Goal: Task Accomplishment & Management: Manage account settings

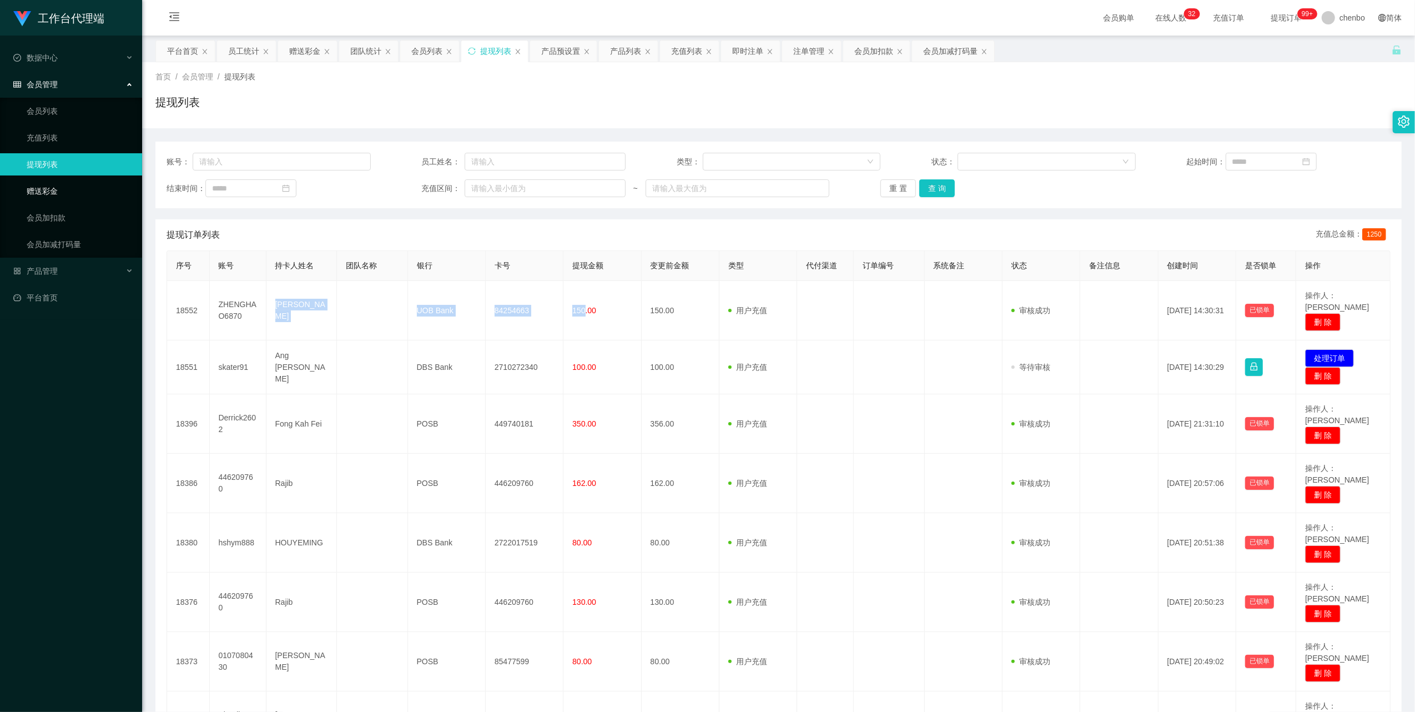
click at [48, 187] on link "赠送彩金" at bounding box center [80, 191] width 107 height 22
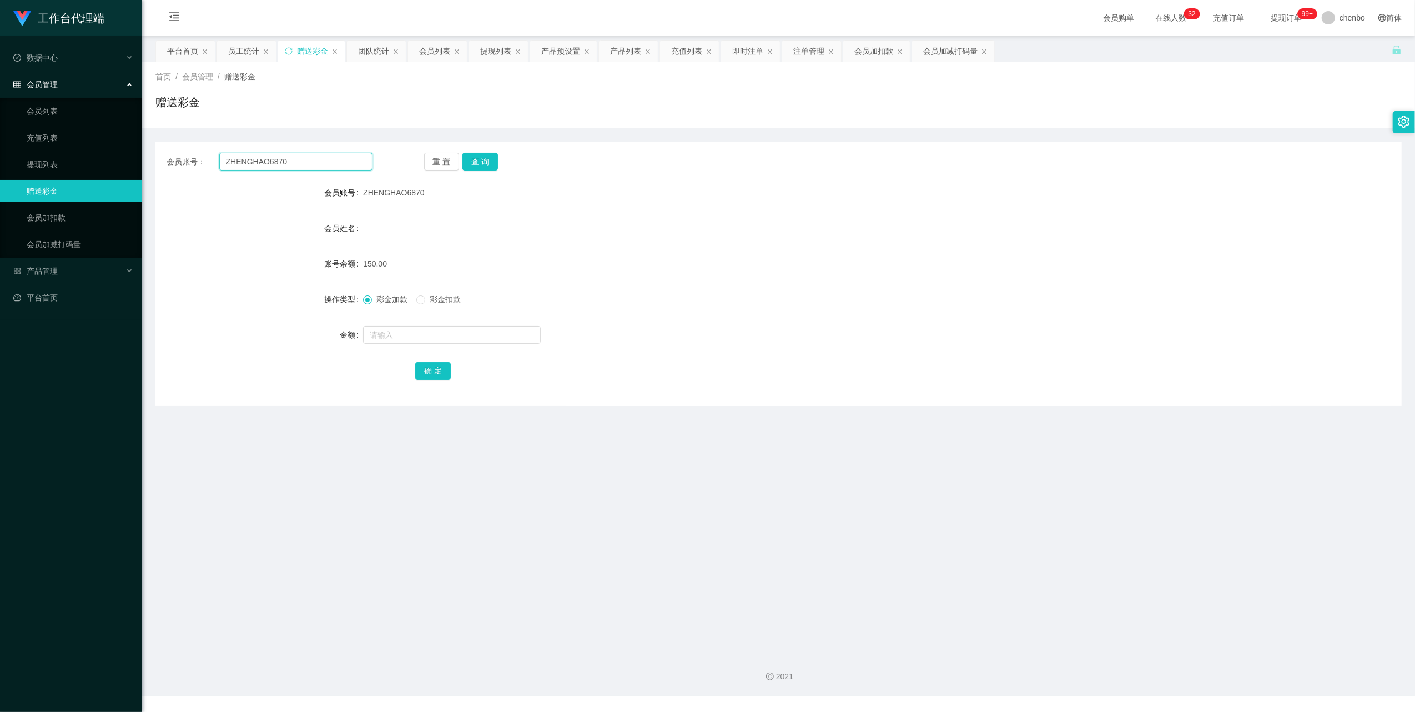
click at [263, 160] on input "ZHENGHAO6870" at bounding box center [295, 162] width 153 height 18
paste input "ZHENGHAO6870"
click at [356, 158] on input "ZHENGHAZHENGHAO68706870" at bounding box center [295, 162] width 153 height 18
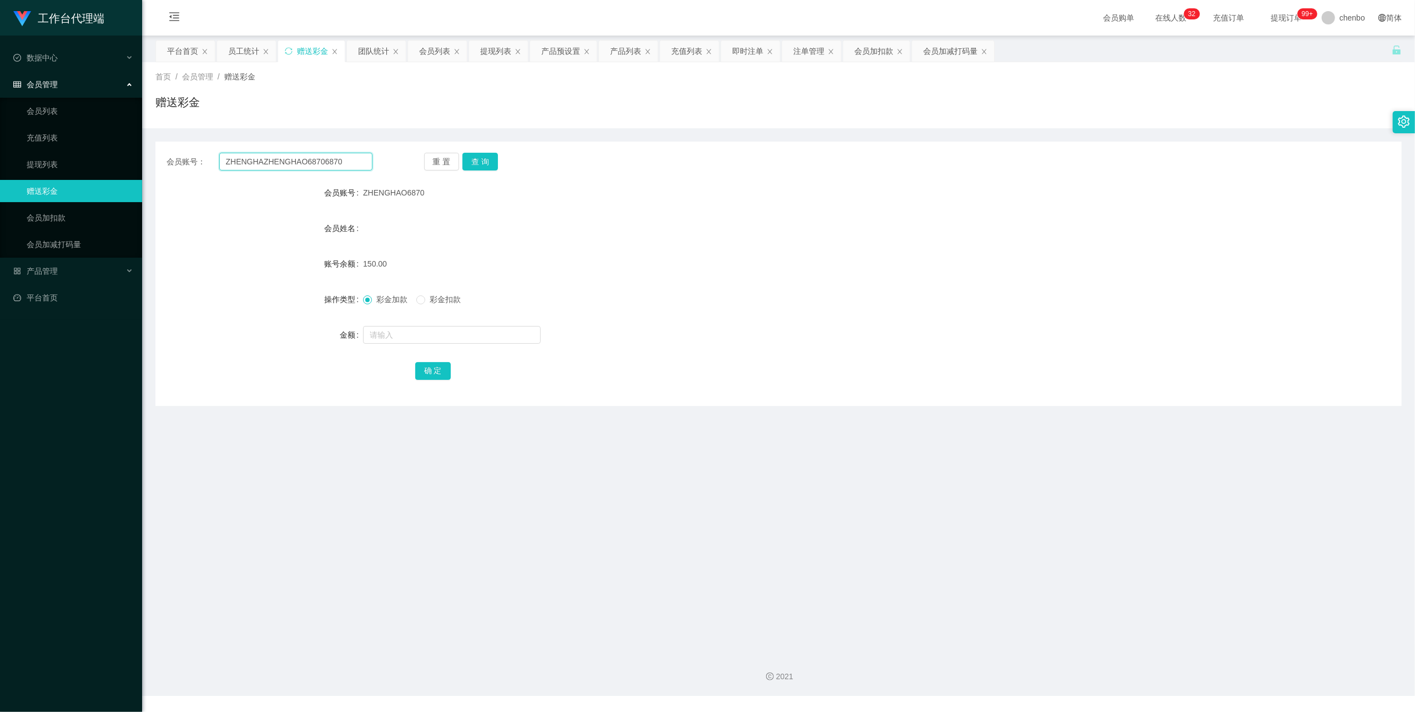
drag, startPoint x: 356, startPoint y: 158, endPoint x: 363, endPoint y: 158, distance: 6.1
click at [356, 158] on input "ZHENGHAZHENGHAO68706870" at bounding box center [295, 162] width 153 height 18
paste input "O"
type input "ZHENGHAO6870"
click at [482, 157] on button "查 询" at bounding box center [480, 162] width 36 height 18
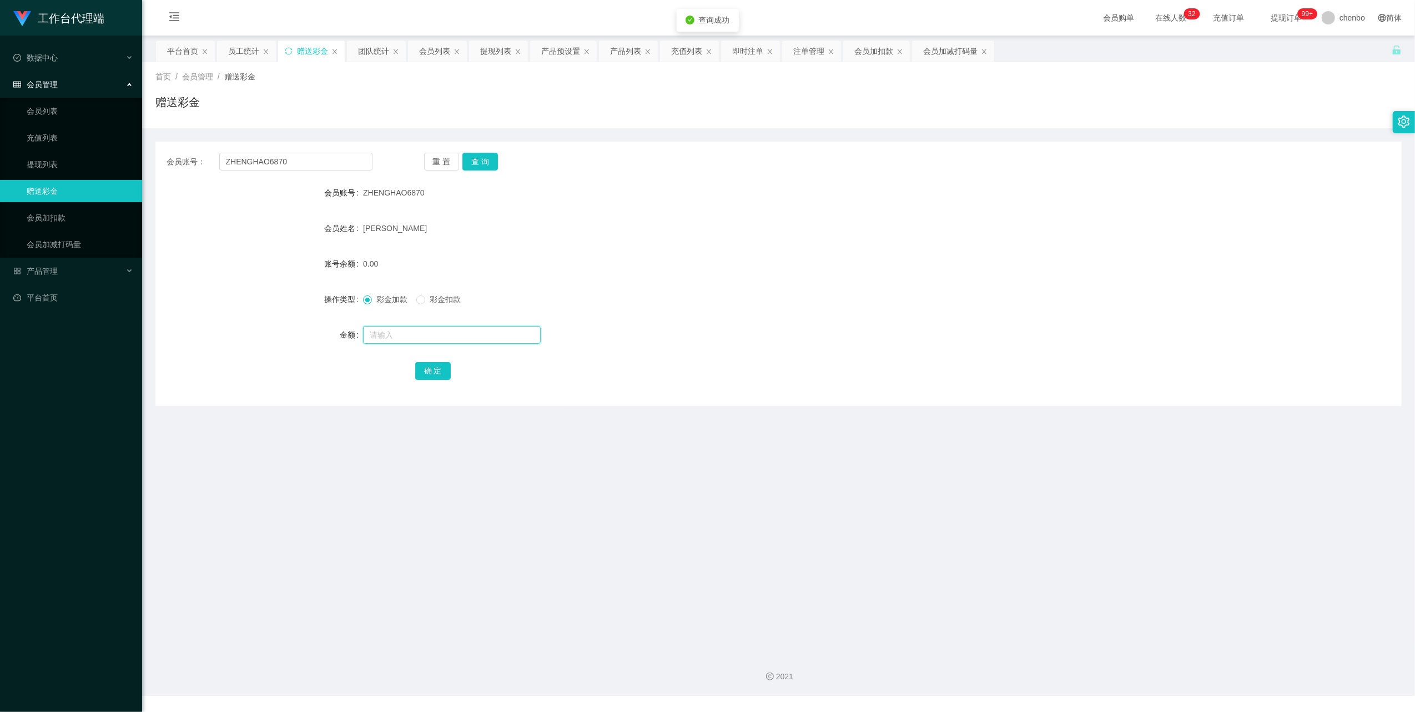
click at [403, 339] on input "text" at bounding box center [452, 335] width 178 height 18
type input "100"
click at [416, 366] on button "确 定" at bounding box center [433, 371] width 36 height 18
drag, startPoint x: 713, startPoint y: 318, endPoint x: 737, endPoint y: 303, distance: 29.0
click at [714, 318] on form "会员账号 ZHENGHAO6870 会员姓名 [PERSON_NAME] 账号余额 0.00 操作类型 彩金加款 彩金扣款 金额 100 确 定" at bounding box center [778, 282] width 1246 height 200
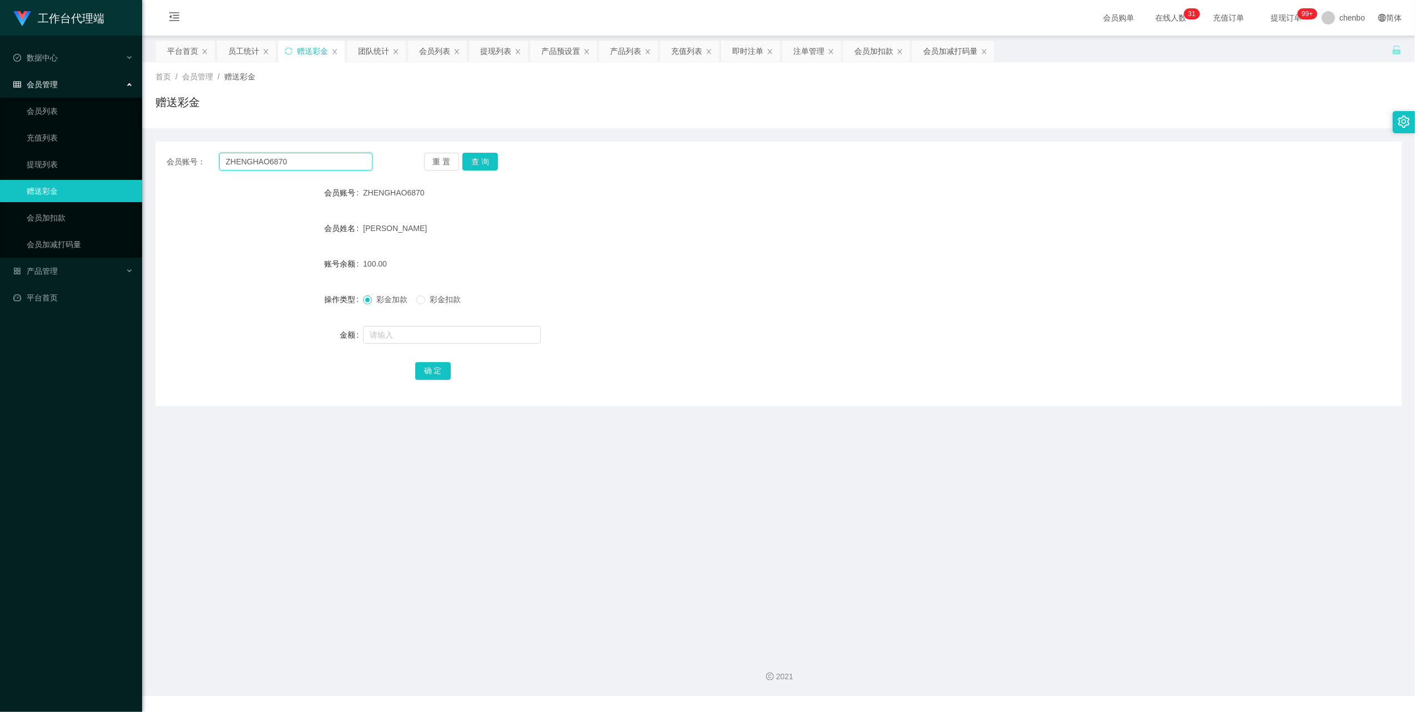
click at [323, 167] on input "ZHENGHAO6870" at bounding box center [295, 162] width 153 height 18
click at [483, 157] on button "查 询" at bounding box center [480, 162] width 36 height 18
drag, startPoint x: 483, startPoint y: 157, endPoint x: 560, endPoint y: 176, distance: 79.6
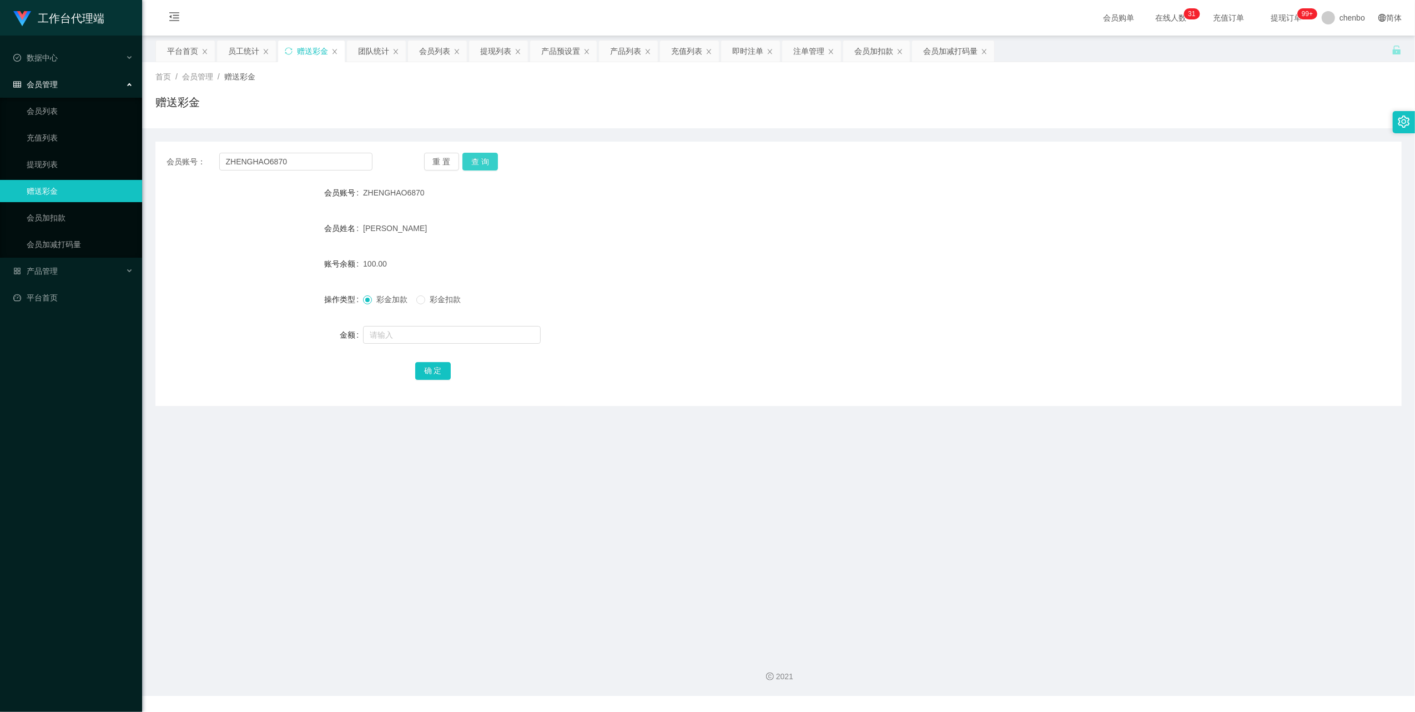
click at [489, 158] on button "查 询" at bounding box center [480, 162] width 36 height 18
click at [924, 291] on div "彩金加款 彩金扣款" at bounding box center [726, 299] width 727 height 22
click at [925, 291] on div "彩金加款 彩金扣款" at bounding box center [726, 299] width 727 height 22
click at [49, 225] on link "会员加扣款" at bounding box center [80, 218] width 107 height 22
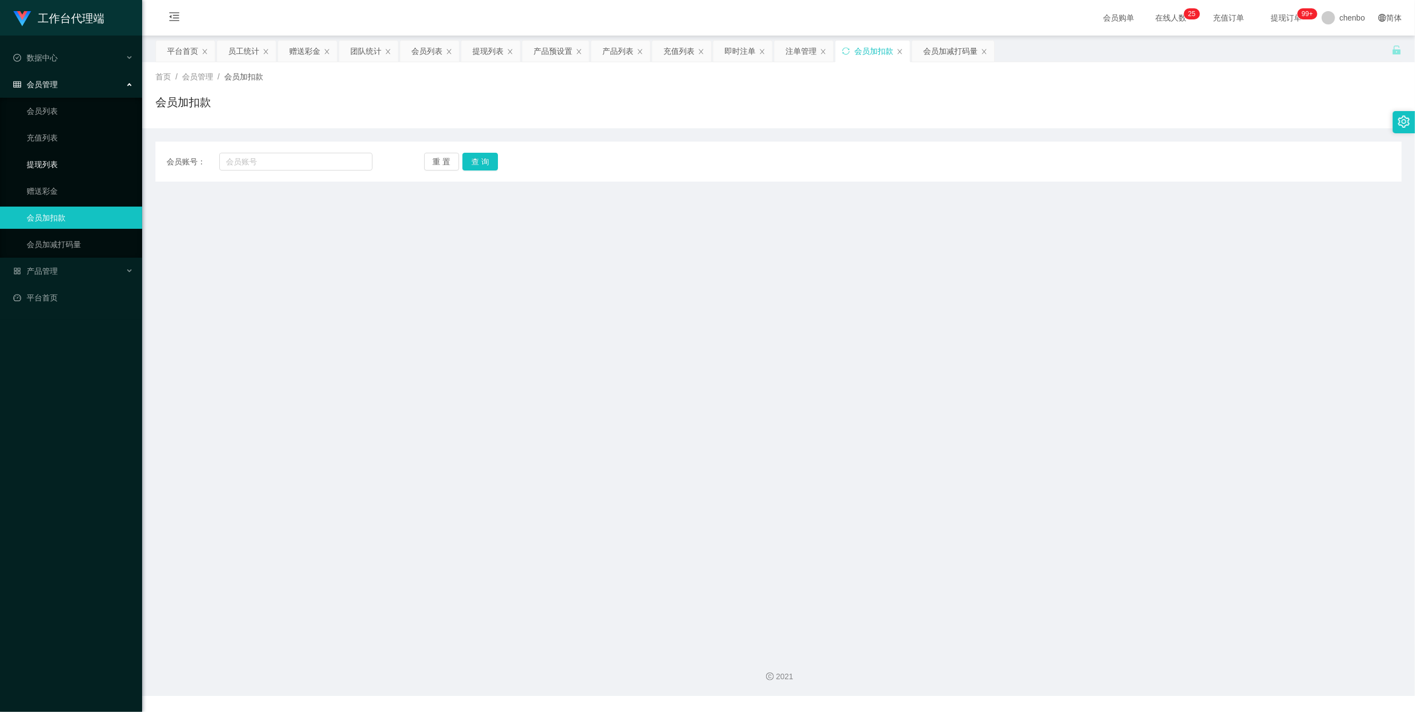
click at [64, 172] on link "提现列表" at bounding box center [80, 164] width 107 height 22
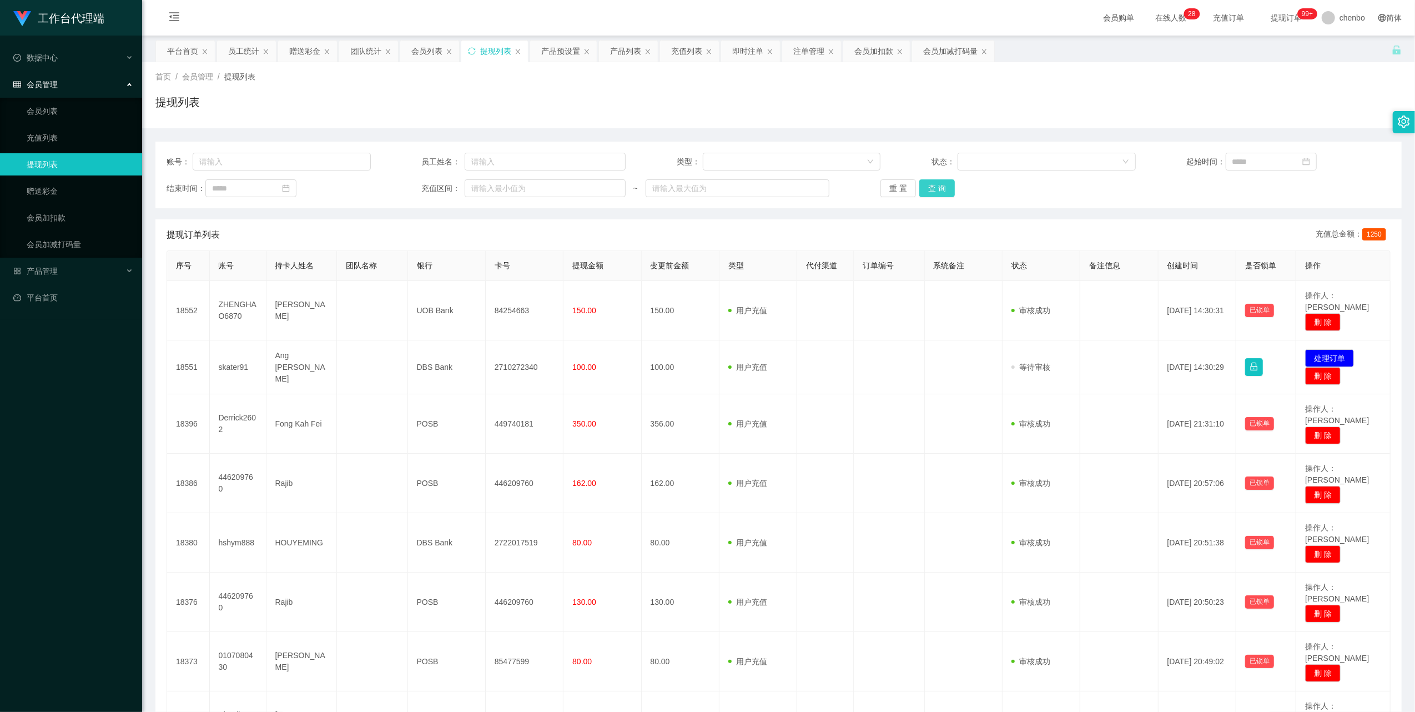
click at [940, 185] on button "查 询" at bounding box center [937, 188] width 36 height 18
click at [940, 185] on div "重 置 查 询" at bounding box center [982, 188] width 204 height 18
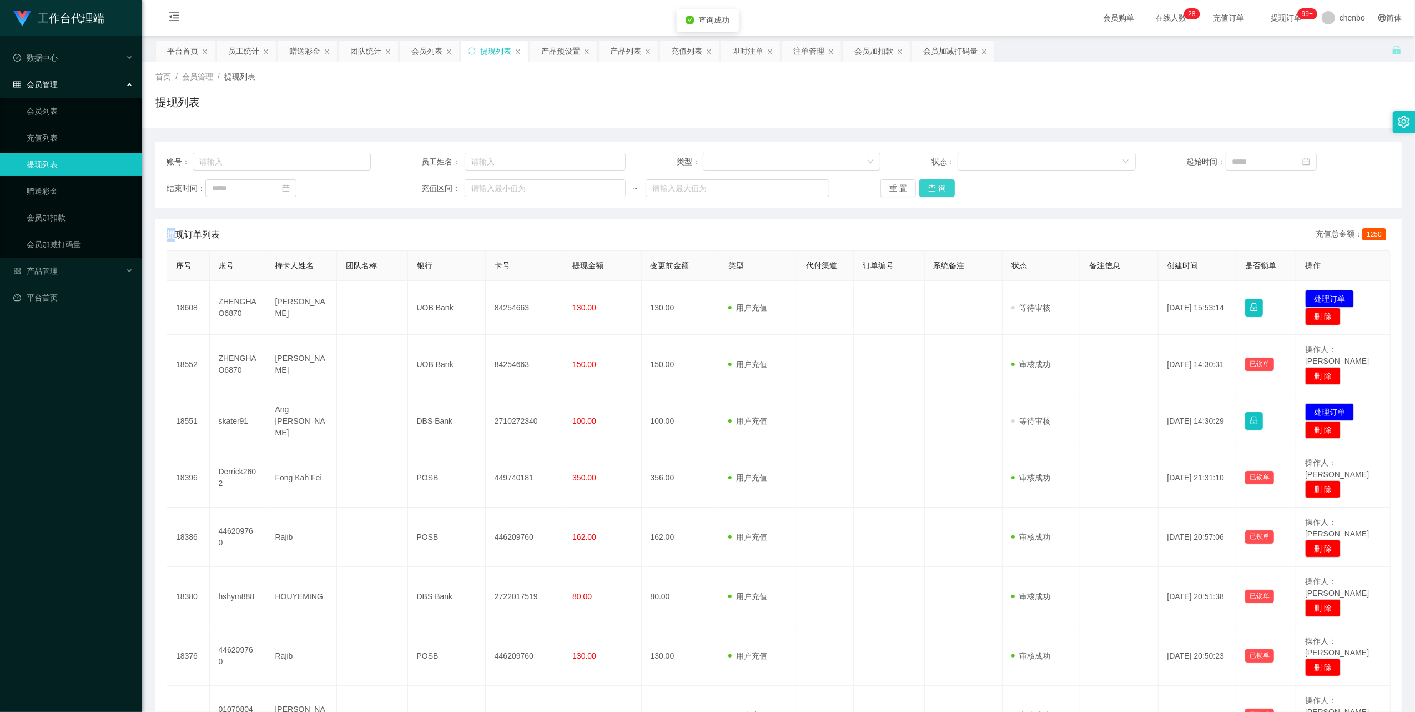
click at [940, 185] on button "查 询" at bounding box center [937, 188] width 36 height 18
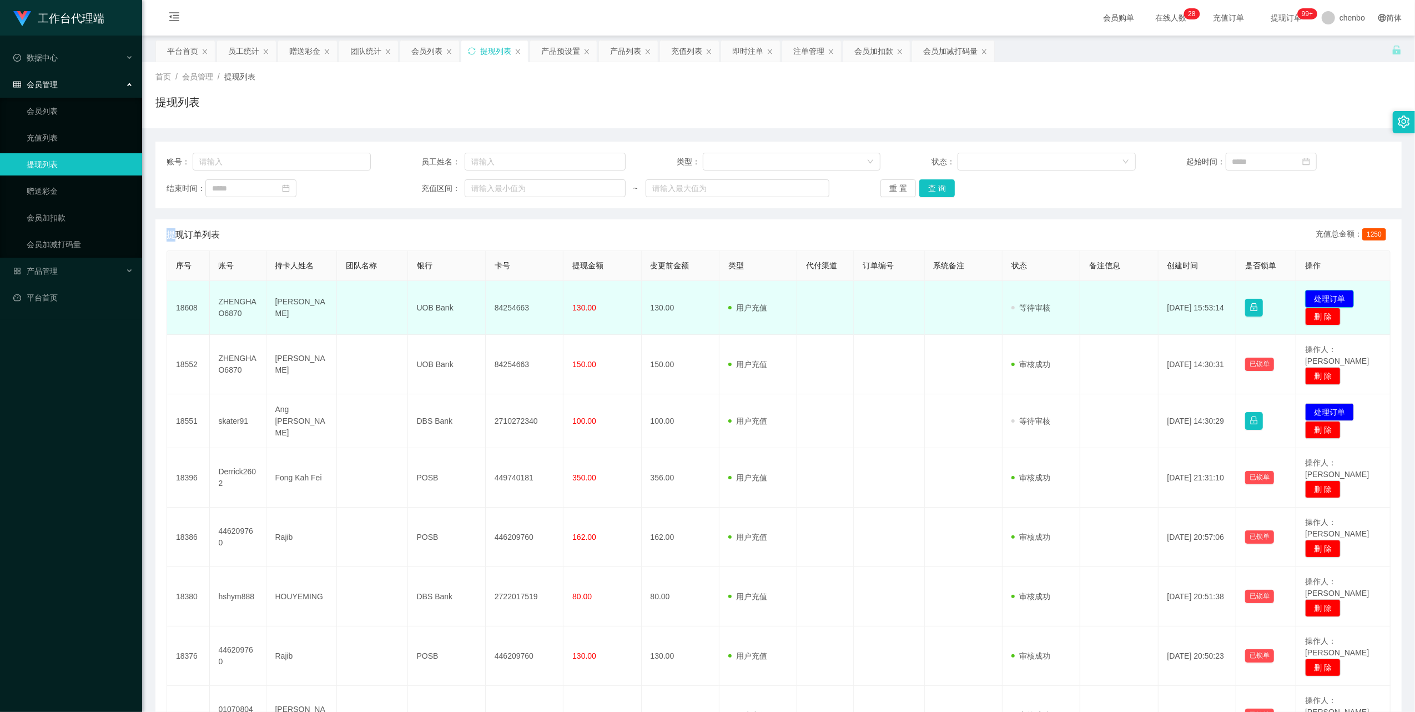
click at [1333, 298] on button "处理订单" at bounding box center [1329, 299] width 49 height 18
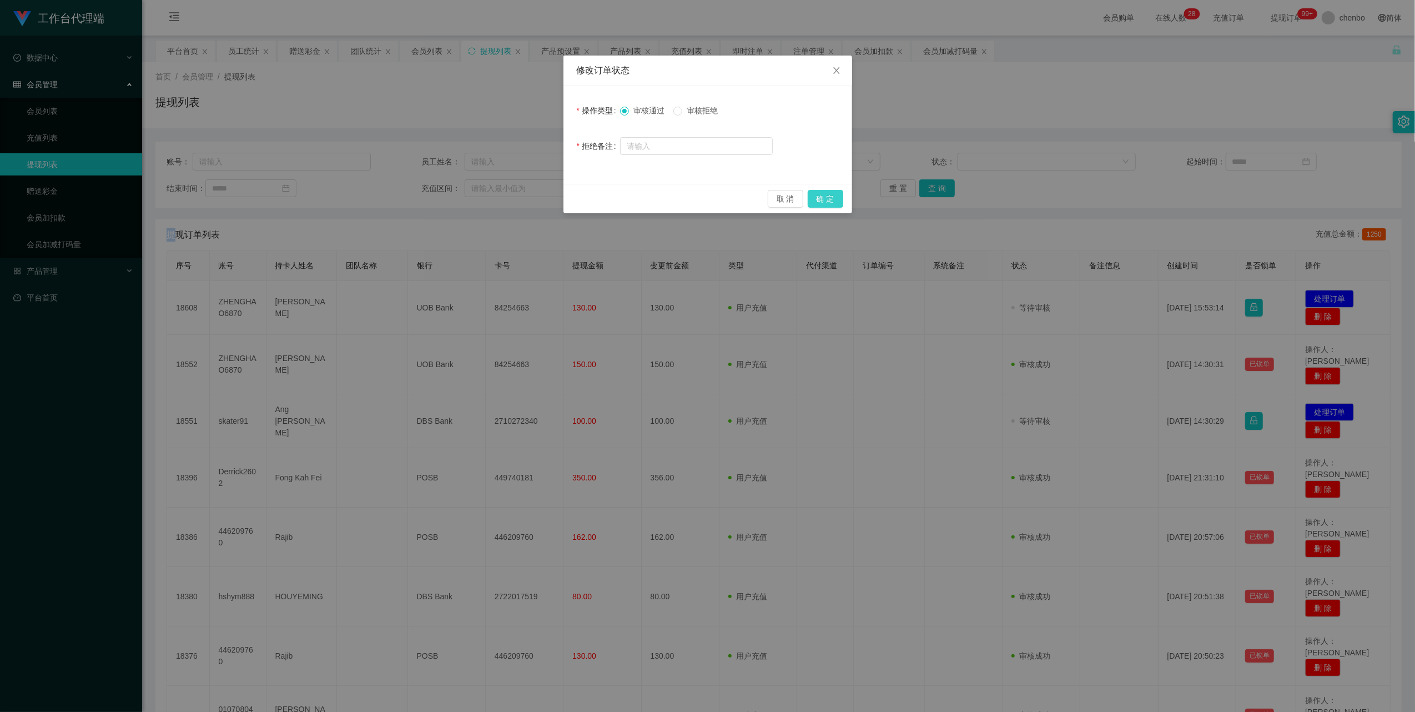
click at [832, 198] on button "确 定" at bounding box center [826, 199] width 36 height 18
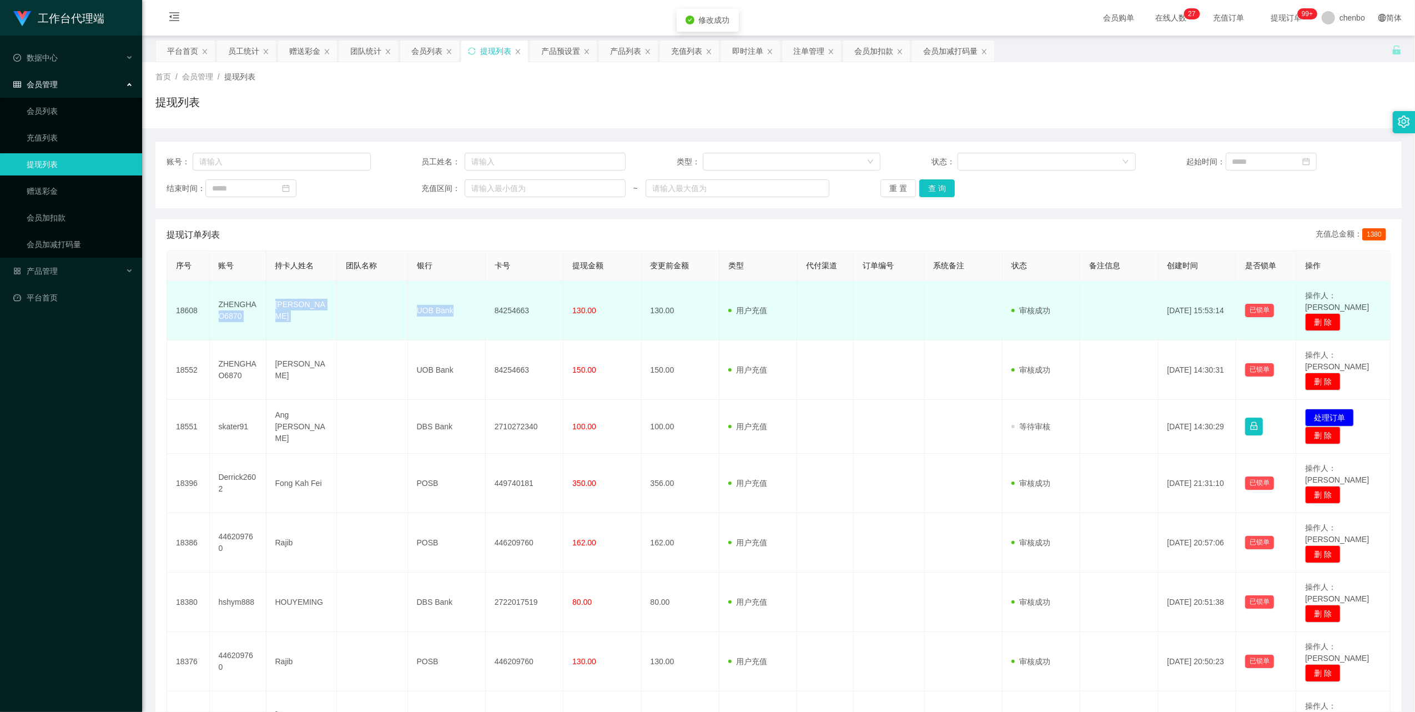
drag, startPoint x: 264, startPoint y: 291, endPoint x: 451, endPoint y: 306, distance: 187.7
click at [451, 306] on tr "18608 ZHENGHAO6870 [PERSON_NAME] UOB Bank 84254663 130.00 130.00 用户充值 人工扣款 审核驳回…" at bounding box center [779, 310] width 1224 height 59
drag, startPoint x: 451, startPoint y: 306, endPoint x: 336, endPoint y: 314, distance: 115.2
click at [356, 311] on td at bounding box center [372, 310] width 71 height 59
drag, startPoint x: 271, startPoint y: 300, endPoint x: 584, endPoint y: 308, distance: 312.6
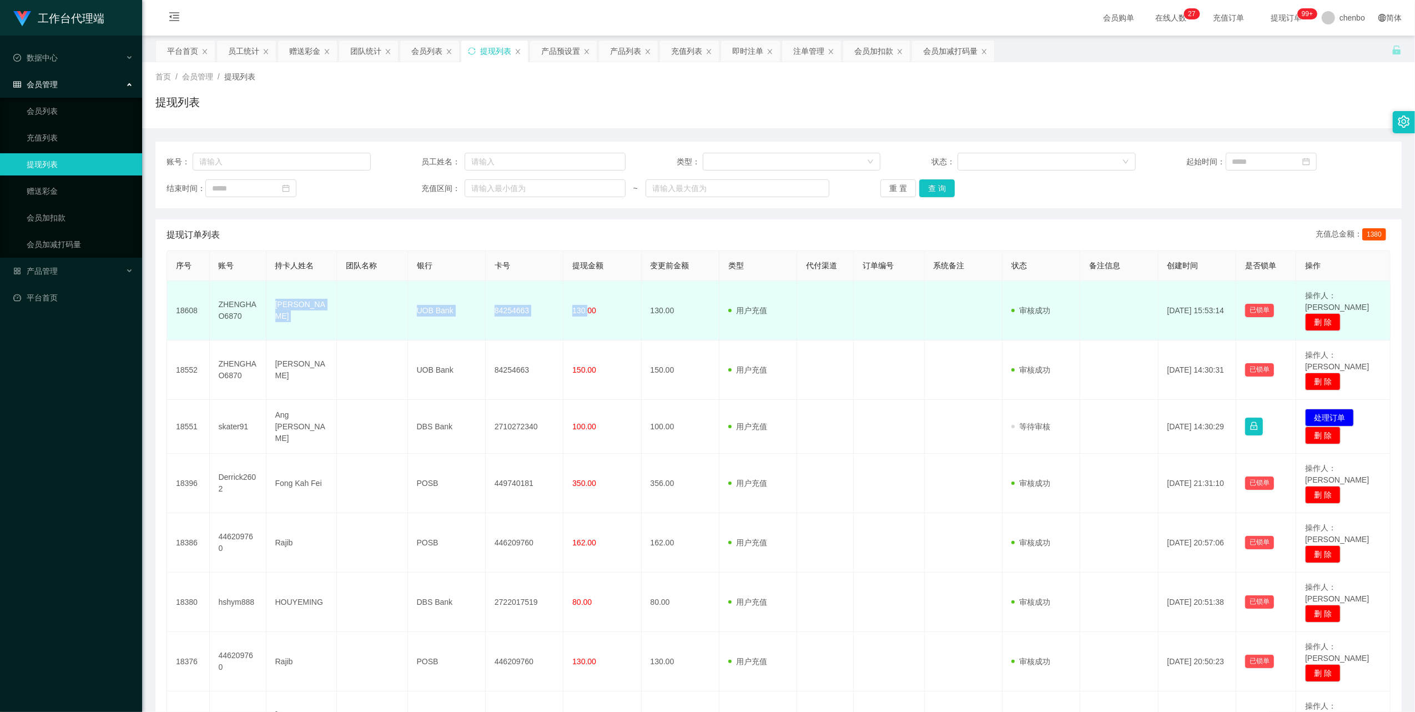
click at [584, 308] on tr "18608 ZHENGHAO6870 [PERSON_NAME] UOB Bank 84254663 130.00 130.00 用户充值 人工扣款 审核驳回…" at bounding box center [779, 310] width 1224 height 59
copy tr "[PERSON_NAME] UOB Bank 84254663 130."
